Goal: Find contact information: Find contact information

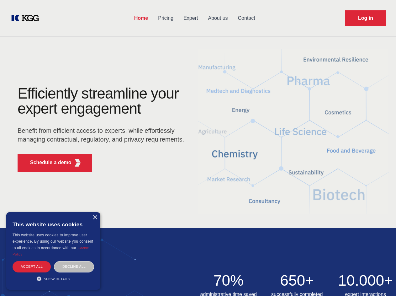
click at [198, 148] on div "Efficiently streamline your expert engagement Benefit from efficient access to …" at bounding box center [103, 131] width 191 height 91
click at [47, 163] on p "Schedule a demo" at bounding box center [50, 163] width 41 height 8
click at [95, 218] on div "× This website uses cookies This website uses cookies to improve user experienc…" at bounding box center [53, 251] width 94 height 78
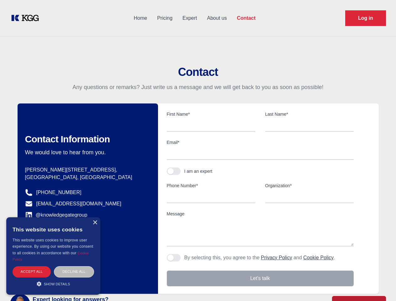
click at [32, 267] on div "Accept all" at bounding box center [32, 272] width 38 height 11
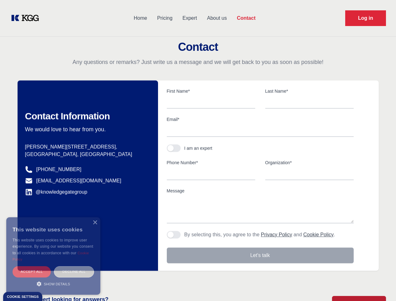
click at [74, 267] on div "Decline all" at bounding box center [74, 272] width 40 height 11
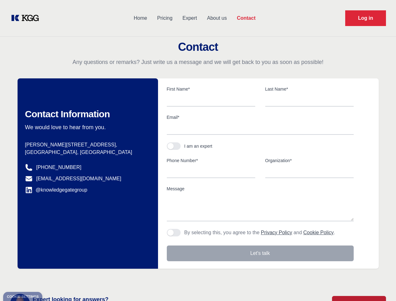
click at [53, 279] on main "Contact Any questions or remarks? Just write us a message and we will get back …" at bounding box center [198, 163] width 396 height 327
